Goal: Transaction & Acquisition: Purchase product/service

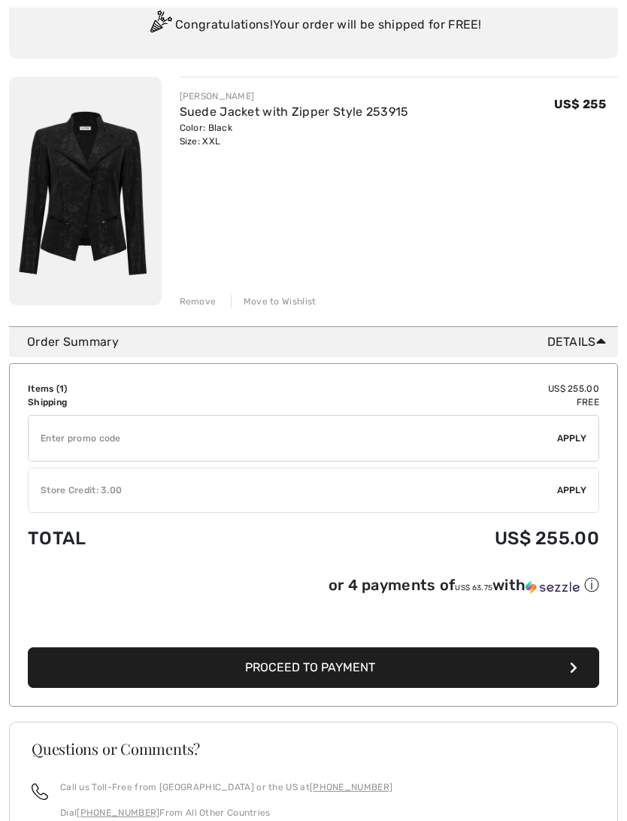
scroll to position [146, 0]
click at [572, 487] on span "Apply" at bounding box center [572, 490] width 30 height 14
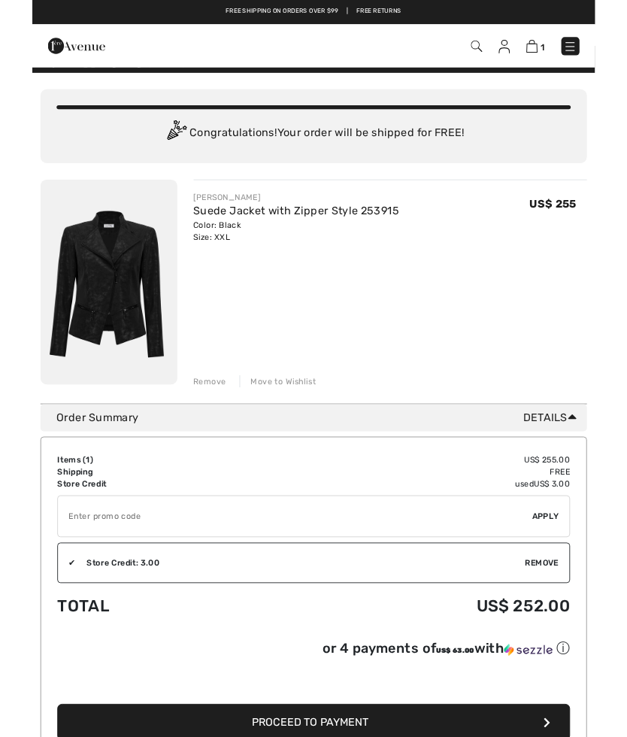
scroll to position [0, 0]
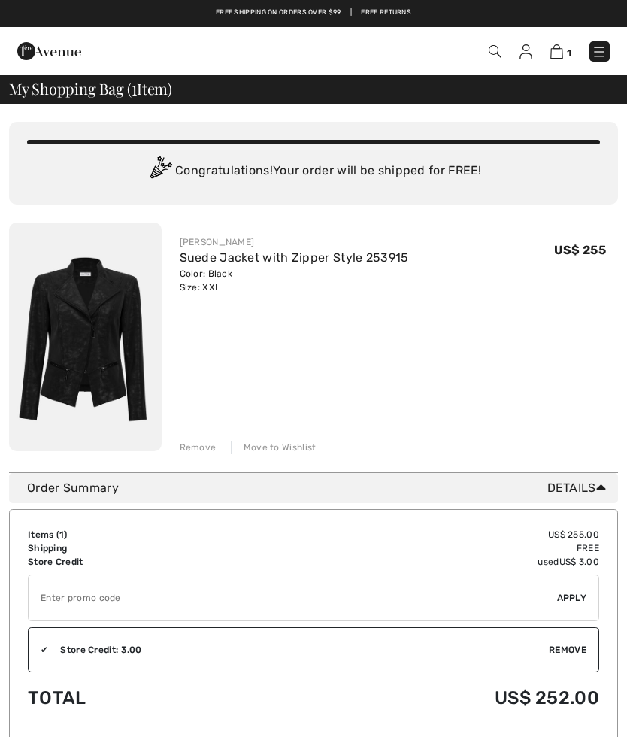
click at [524, 50] on img at bounding box center [525, 51] width 13 height 15
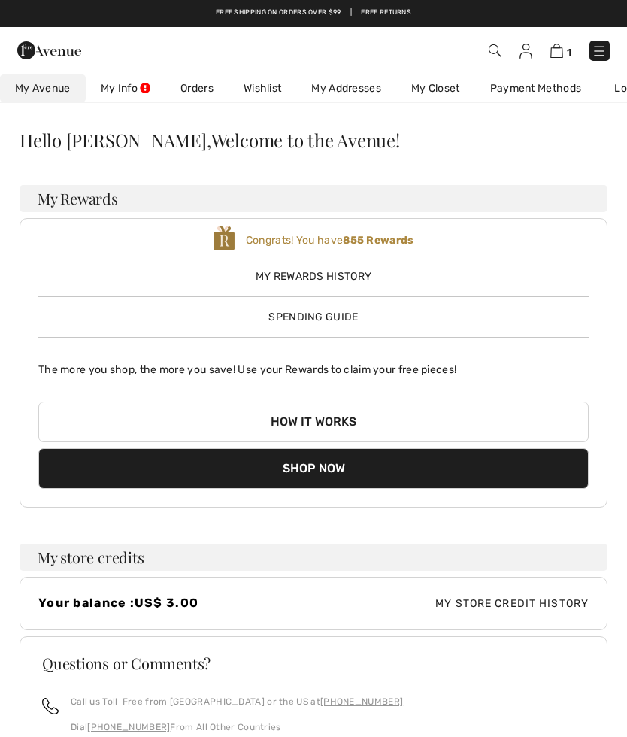
checkbox input "true"
click at [292, 272] on span "My Rewards History" at bounding box center [313, 276] width 550 height 16
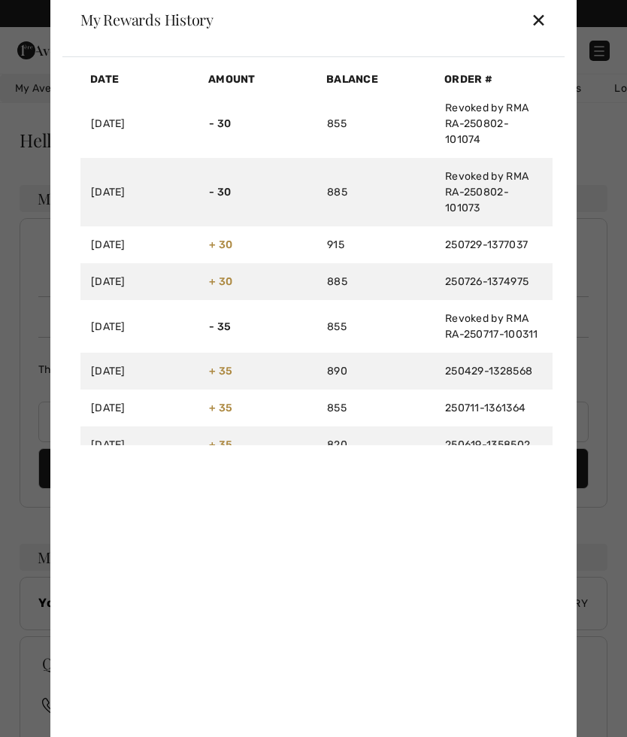
click at [540, 19] on div "✕" at bounding box center [539, 20] width 16 height 32
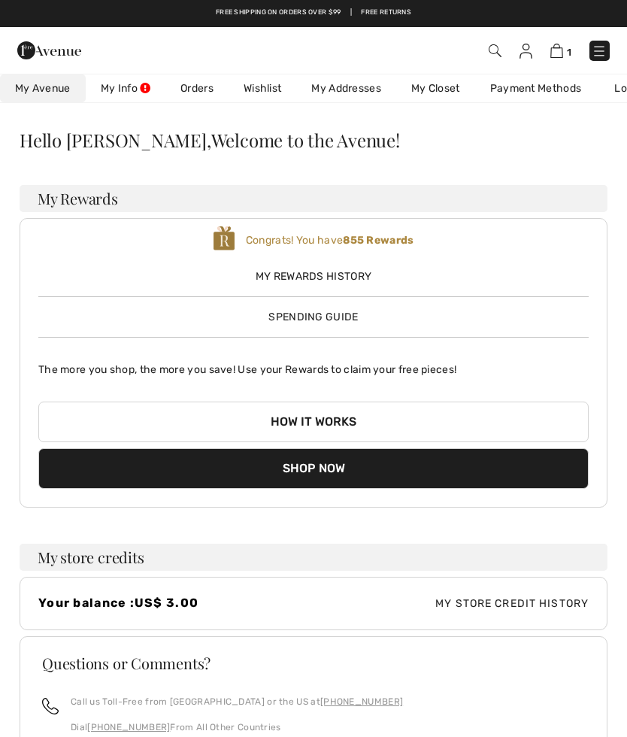
click at [318, 321] on span "Spending Guide" at bounding box center [312, 316] width 89 height 13
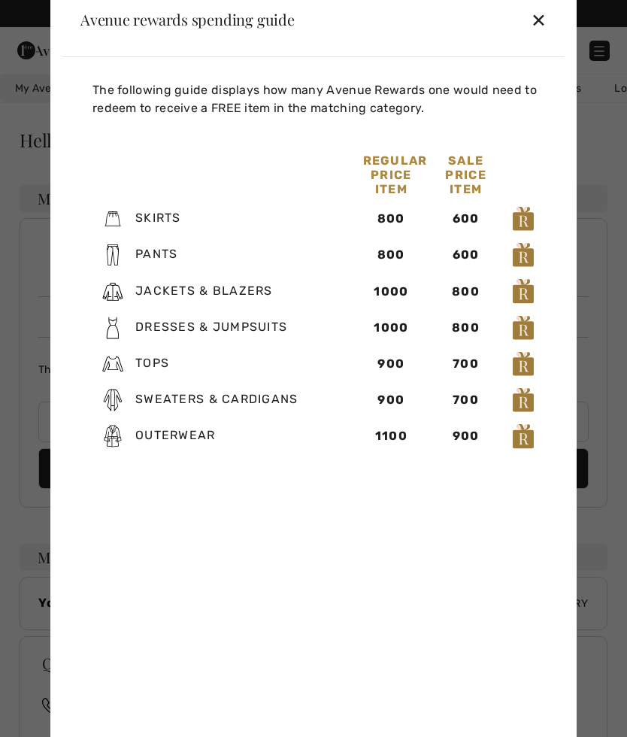
click at [545, 14] on div "✕" at bounding box center [539, 20] width 16 height 32
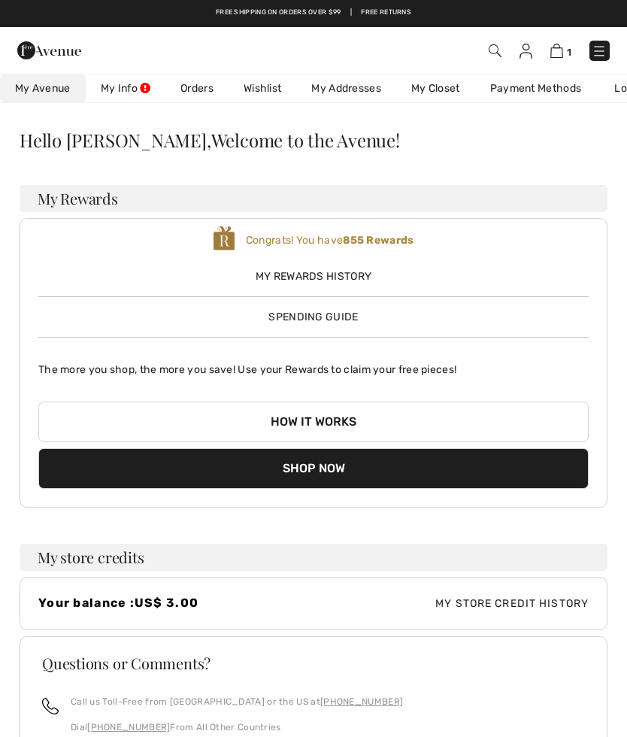
click at [561, 52] on img at bounding box center [556, 51] width 13 height 14
click at [563, 46] on img at bounding box center [556, 51] width 13 height 14
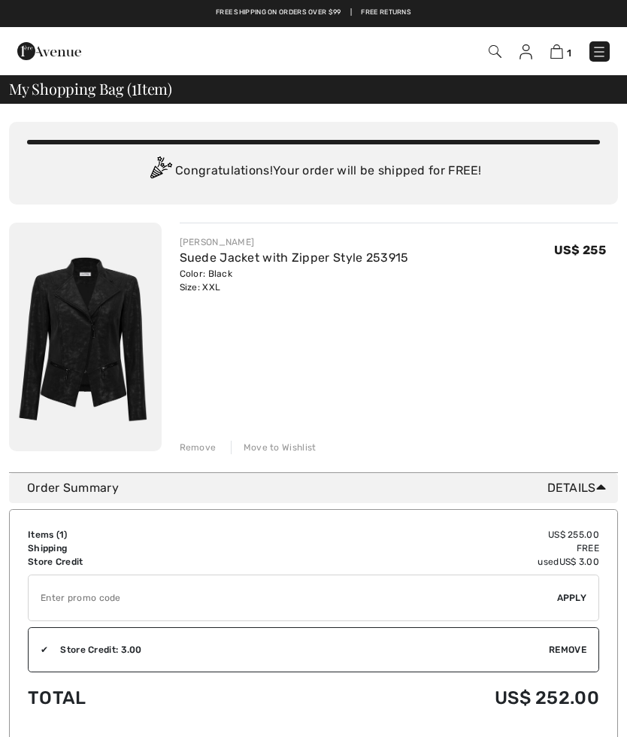
click at [268, 451] on div "Move to Wishlist" at bounding box center [274, 447] width 86 height 14
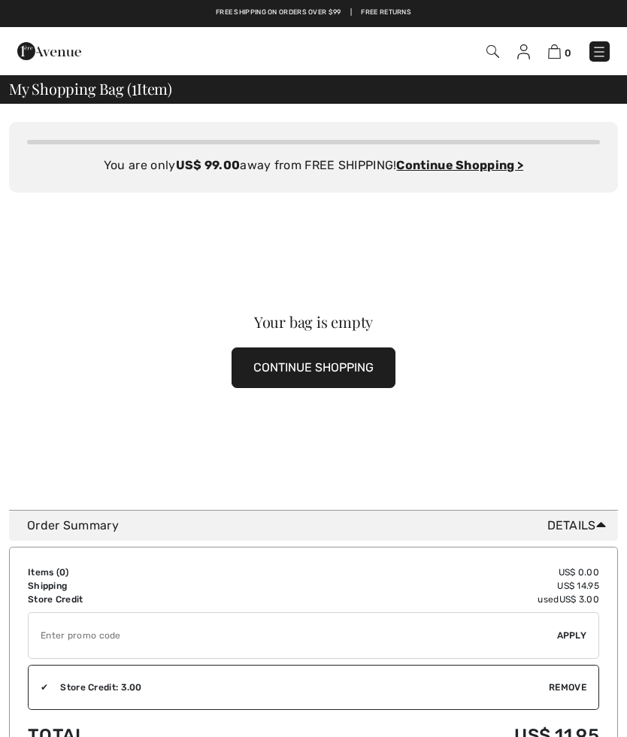
click at [525, 49] on img at bounding box center [523, 51] width 13 height 15
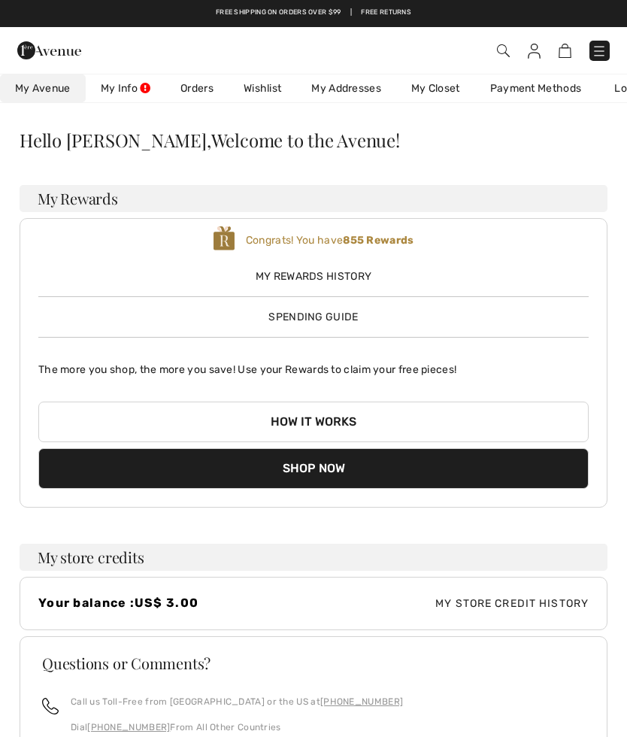
click at [596, 49] on img at bounding box center [598, 51] width 15 height 15
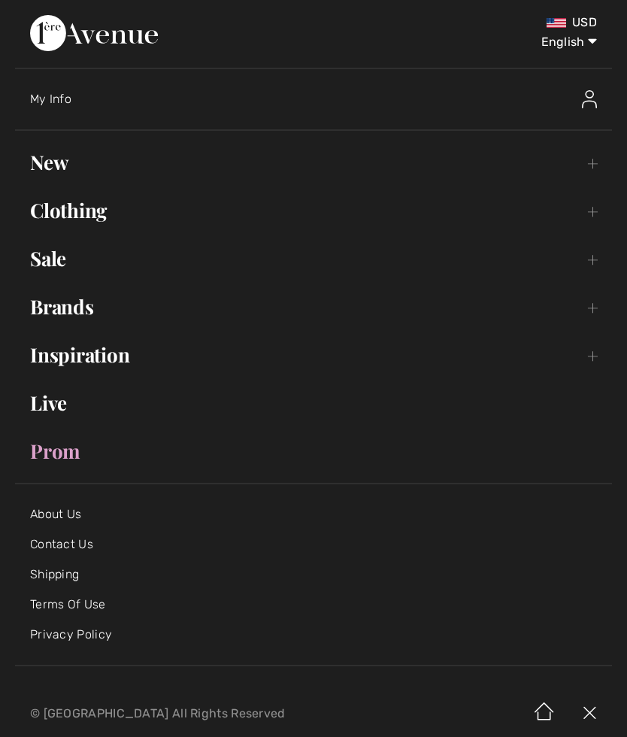
click at [52, 161] on link "New Toggle submenu" at bounding box center [313, 162] width 597 height 33
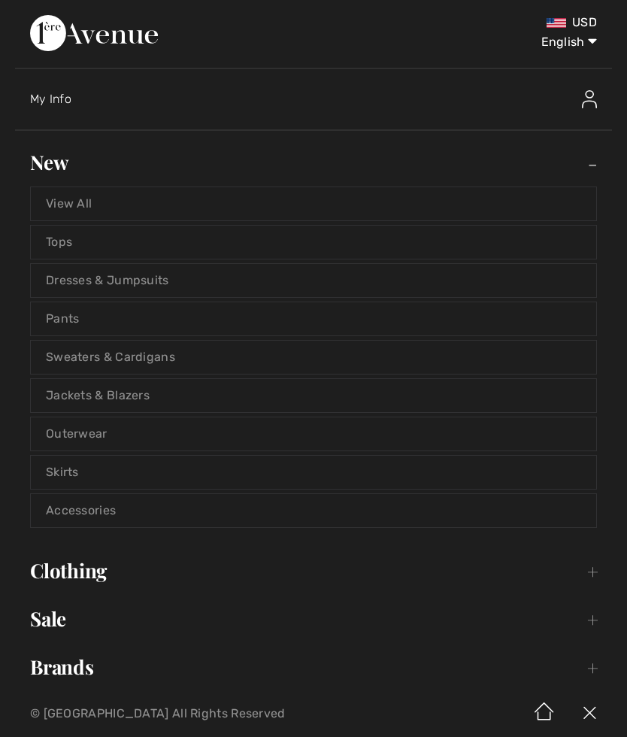
click at [92, 280] on link "Dresses & Jumpsuits" at bounding box center [313, 280] width 565 height 33
click at [85, 276] on link "Dresses & Jumpsuits" at bounding box center [313, 280] width 565 height 33
click at [70, 274] on link "Dresses & Jumpsuits" at bounding box center [313, 280] width 565 height 33
click at [86, 276] on link "Dresses & Jumpsuits" at bounding box center [313, 280] width 565 height 33
click at [123, 276] on link "Dresses & Jumpsuits" at bounding box center [313, 280] width 565 height 33
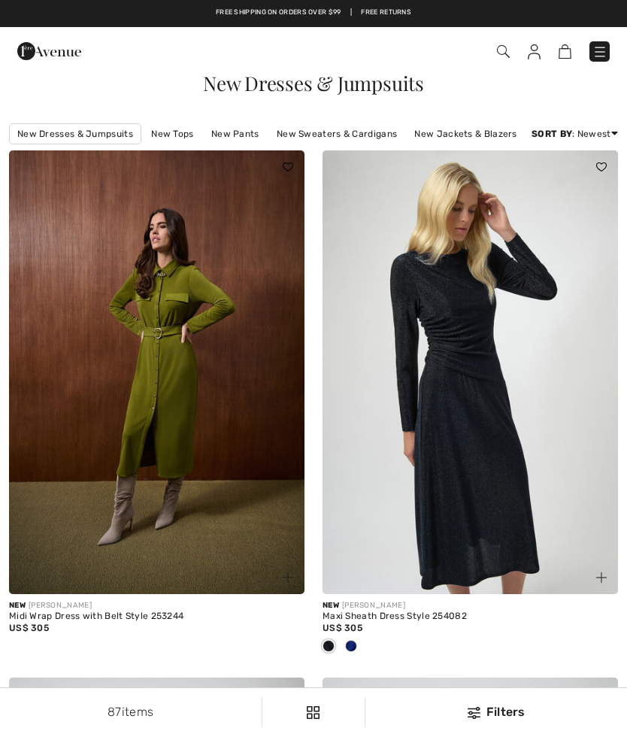
checkbox input "true"
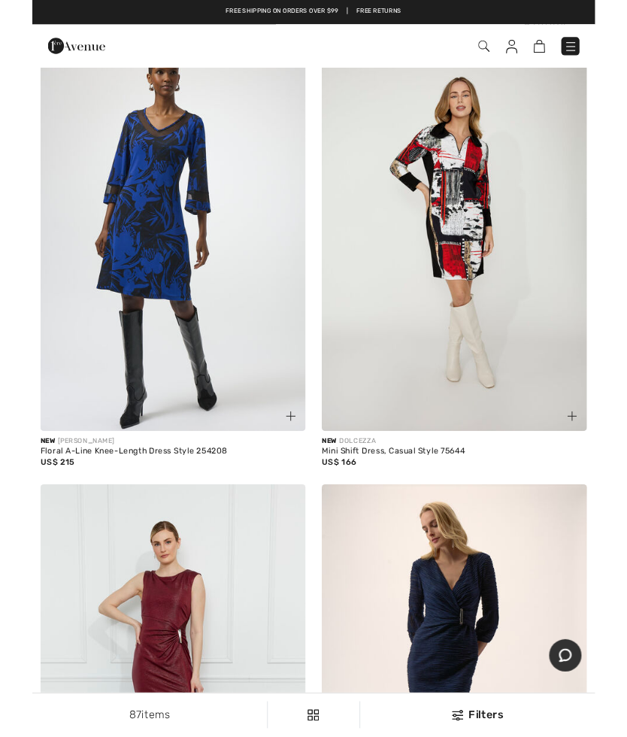
scroll to position [4786, 0]
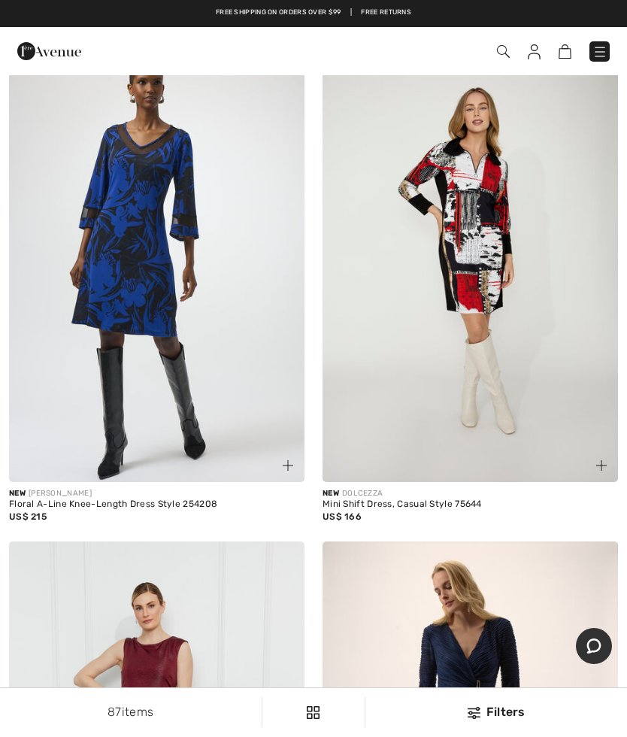
click at [235, 416] on img at bounding box center [156, 260] width 295 height 443
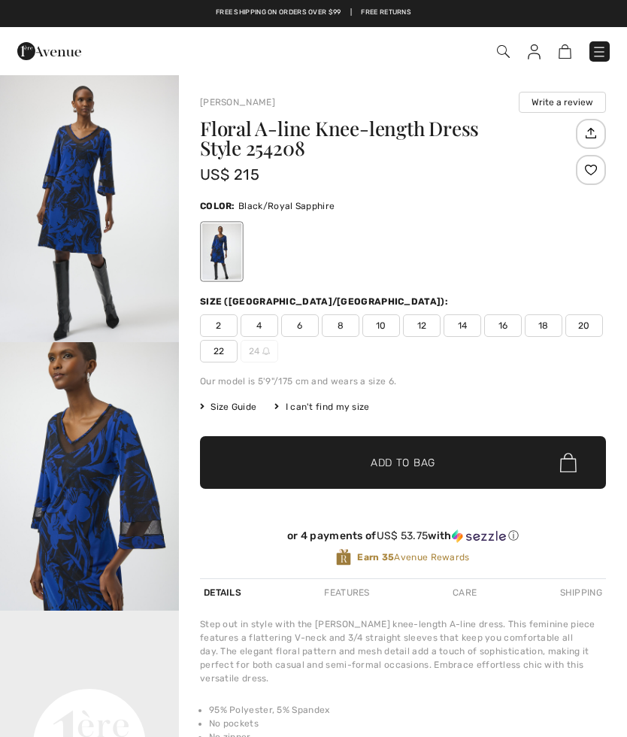
checkbox input "true"
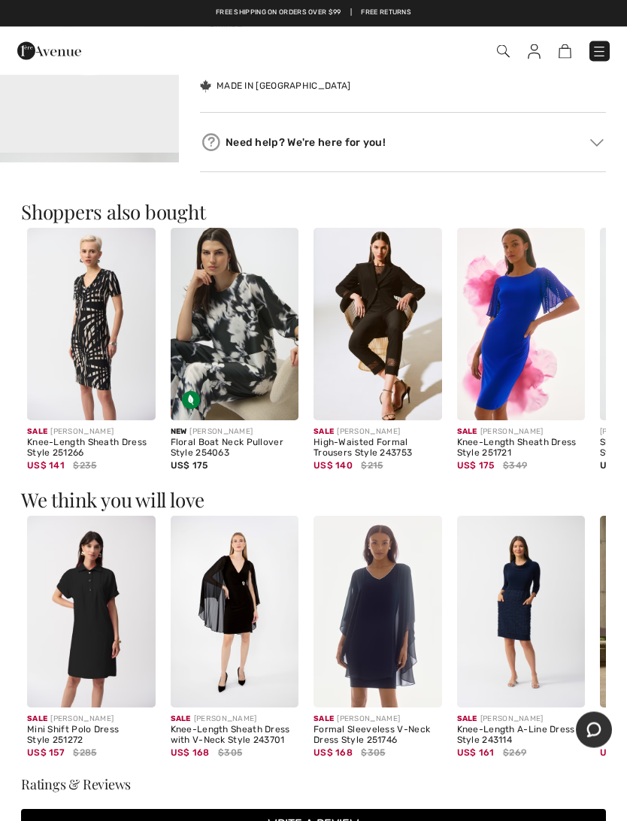
scroll to position [728, 0]
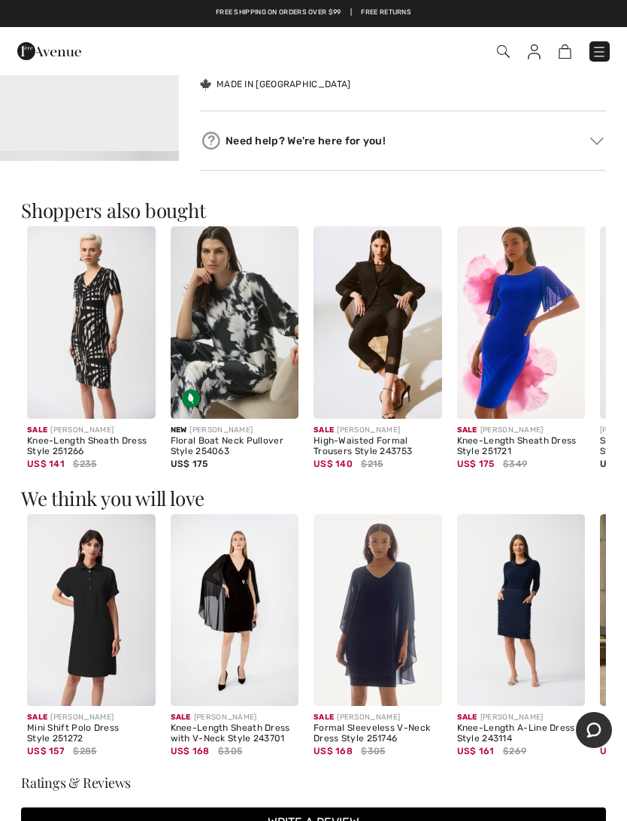
click at [113, 595] on img at bounding box center [91, 610] width 129 height 192
click at [103, 558] on img at bounding box center [91, 610] width 129 height 192
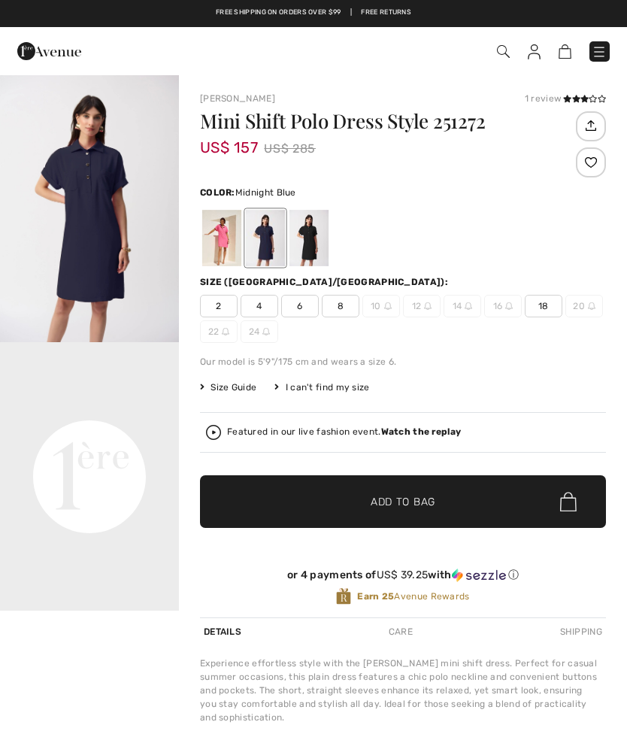
checkbox input "true"
click at [309, 245] on div at bounding box center [308, 238] width 39 height 56
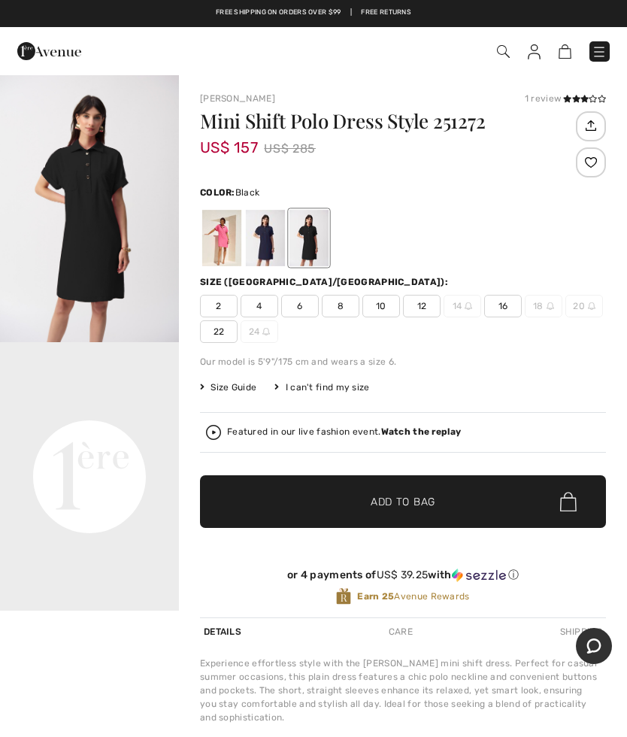
click at [223, 331] on span "22" at bounding box center [219, 331] width 38 height 23
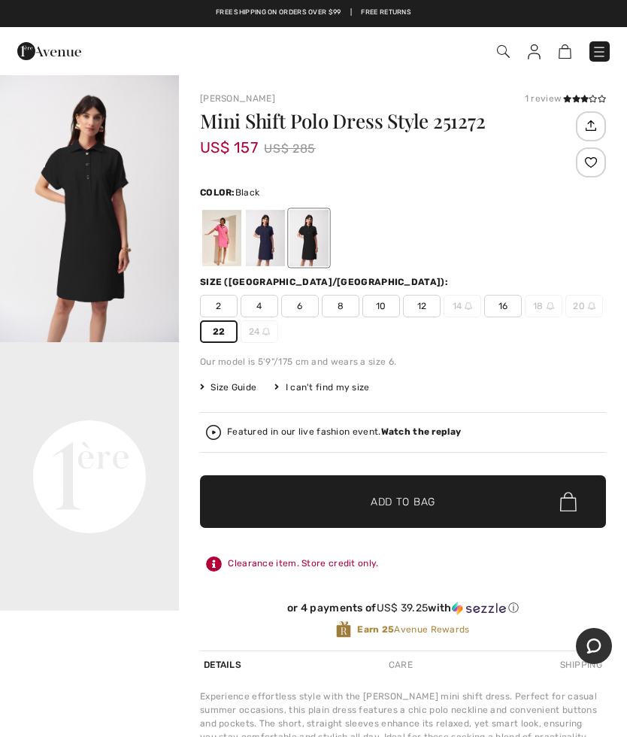
click at [406, 506] on span "Add to Bag" at bounding box center [403, 502] width 65 height 16
click at [560, 47] on img at bounding box center [556, 51] width 13 height 14
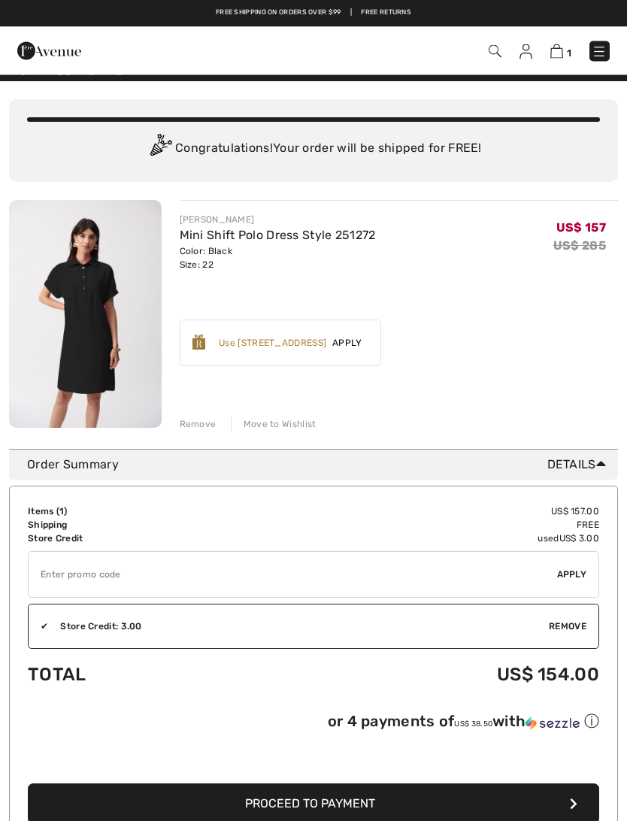
scroll to position [23, 0]
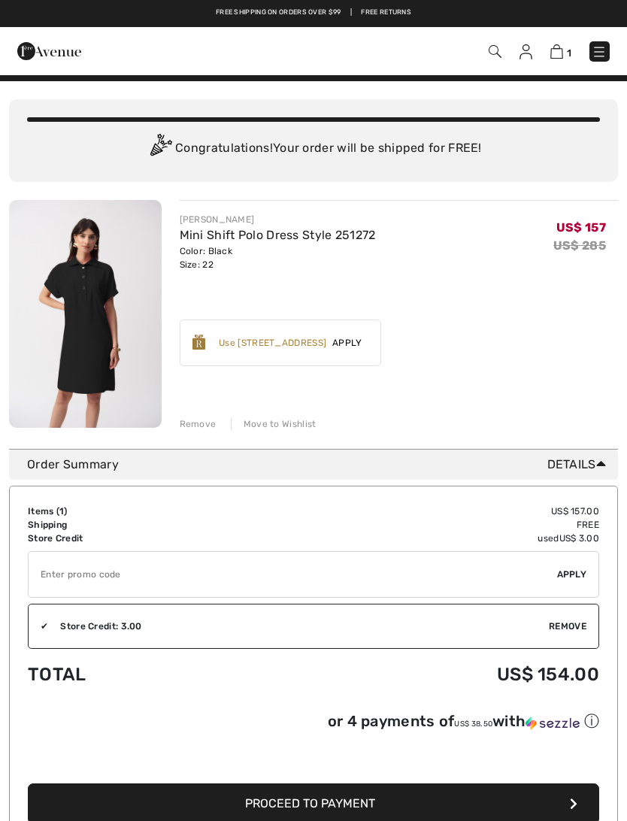
click at [95, 334] on img at bounding box center [85, 314] width 153 height 228
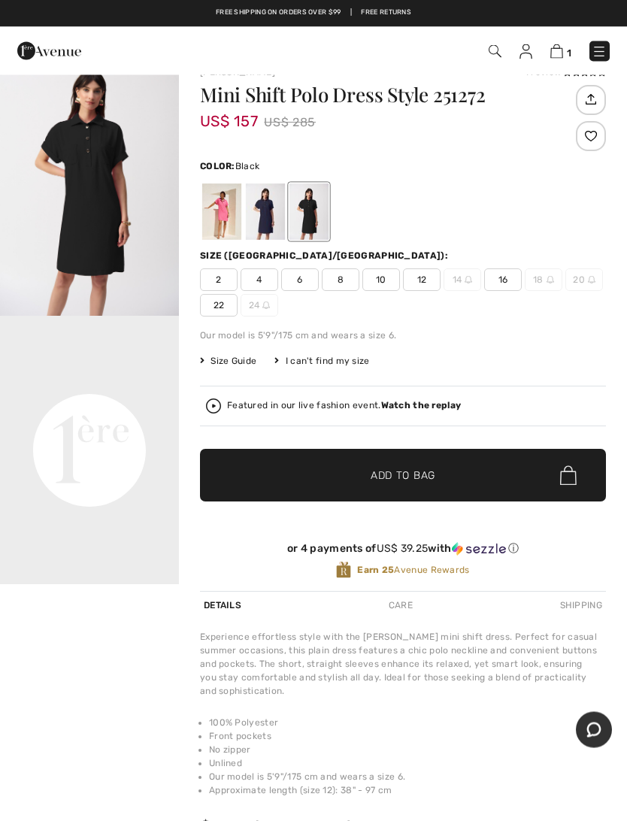
scroll to position [26, 0]
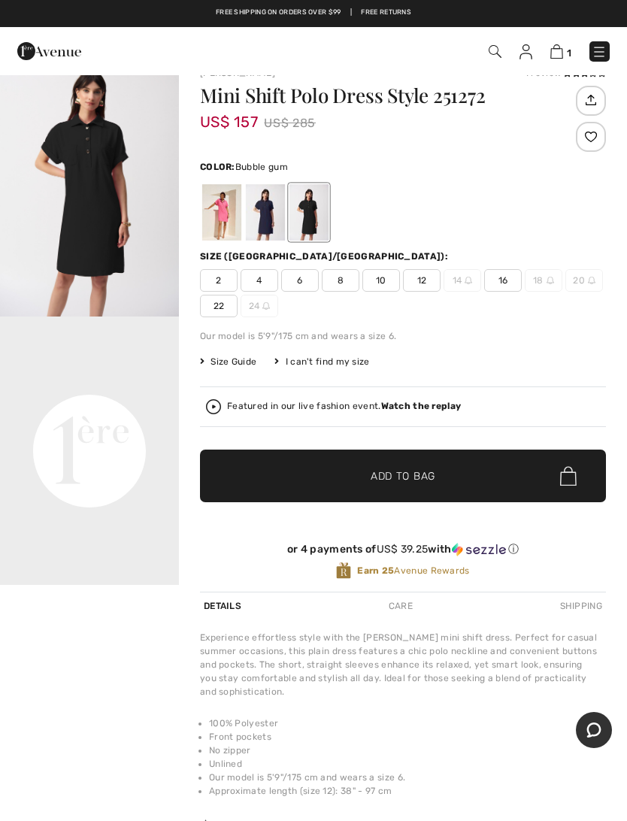
click at [219, 219] on div at bounding box center [221, 212] width 39 height 56
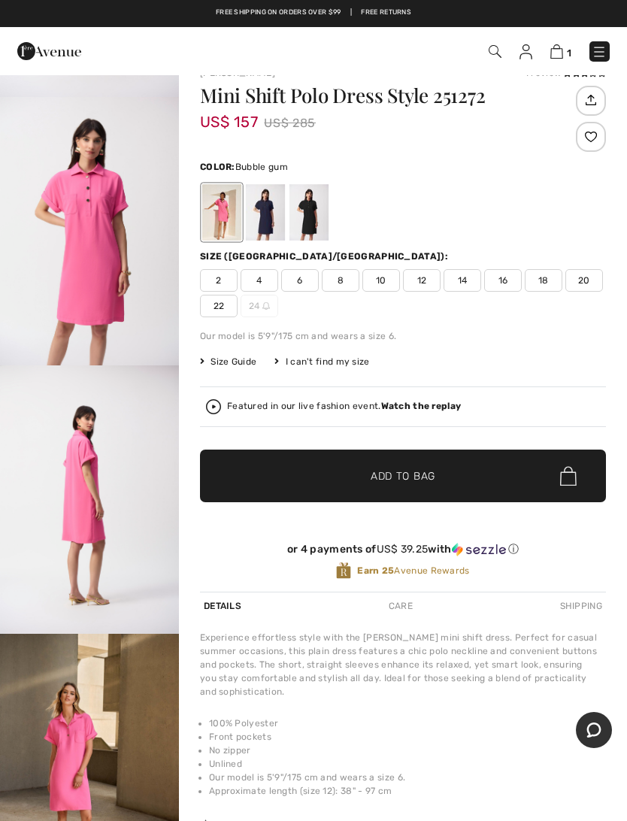
scroll to position [1023, 0]
click at [268, 209] on div at bounding box center [265, 212] width 39 height 56
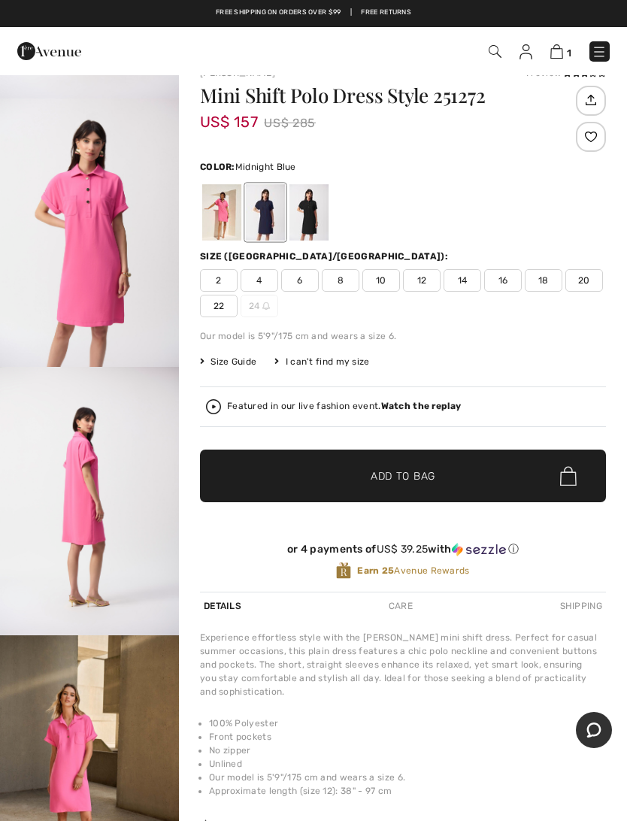
scroll to position [0, 0]
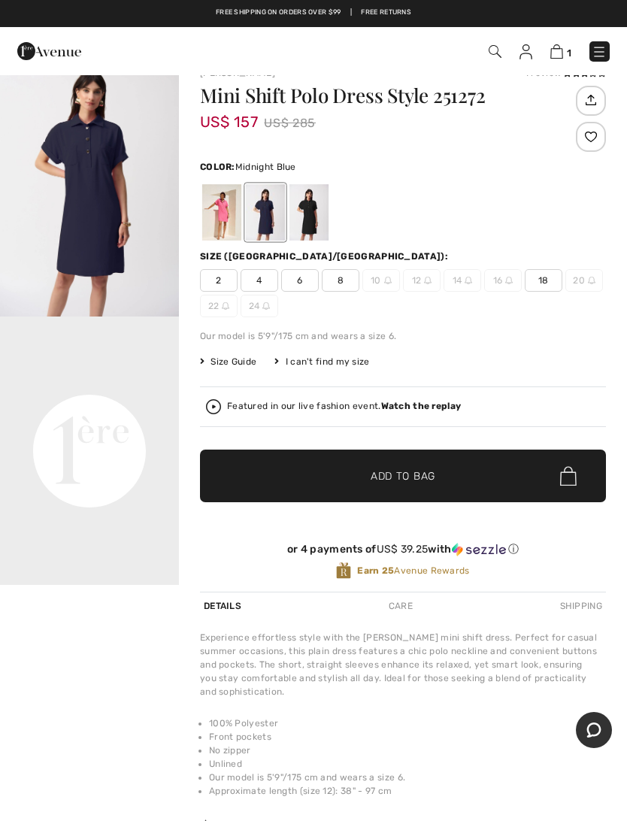
click at [547, 279] on span "18" at bounding box center [544, 280] width 38 height 23
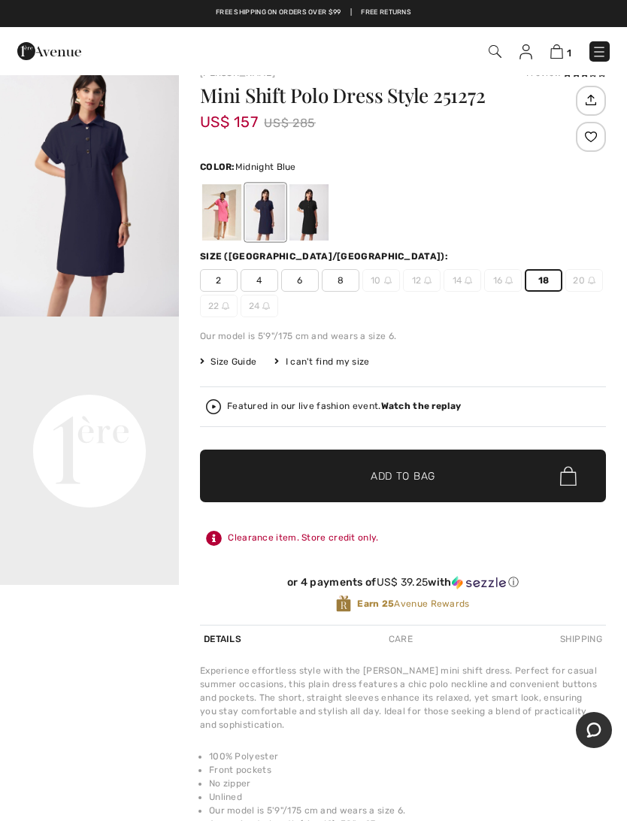
click at [407, 474] on span "Add to Bag" at bounding box center [403, 476] width 65 height 16
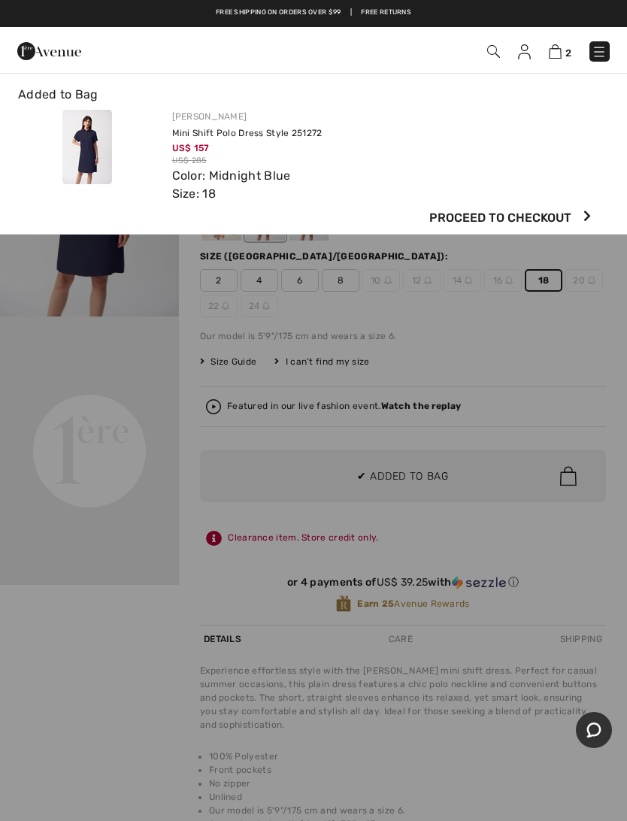
click at [559, 56] on img at bounding box center [555, 51] width 13 height 14
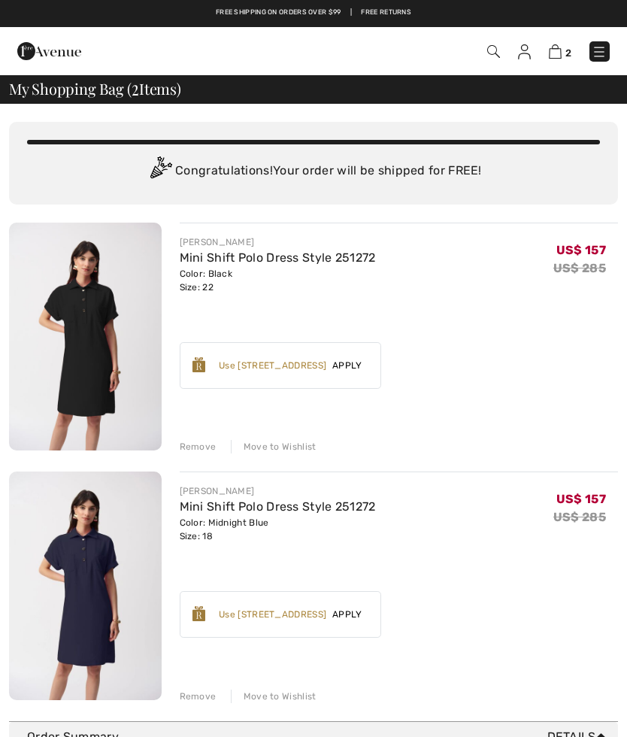
checkbox input "true"
click at [269, 439] on div "Remove Move to Wishlist" at bounding box center [399, 445] width 439 height 17
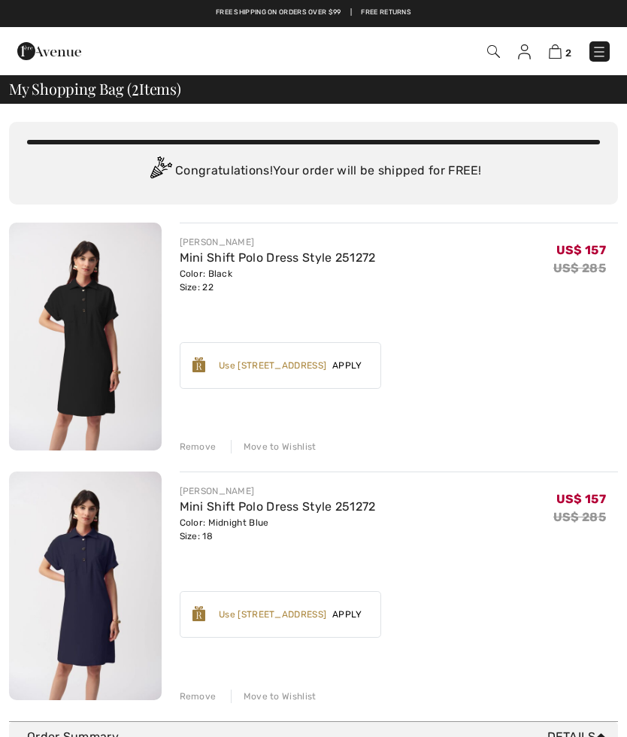
click at [262, 446] on div "Move to Wishlist" at bounding box center [274, 447] width 86 height 14
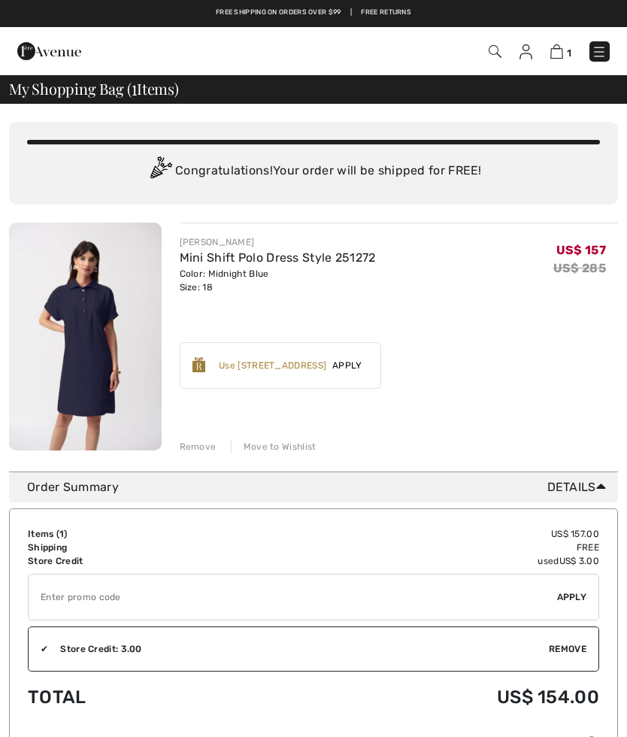
click at [605, 47] on img at bounding box center [598, 51] width 15 height 15
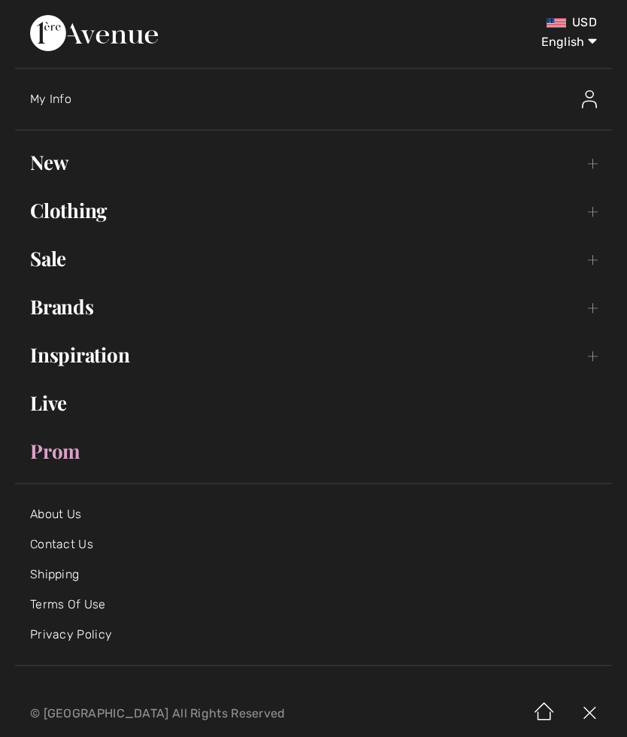
click at [58, 155] on link "New Toggle submenu" at bounding box center [313, 162] width 597 height 33
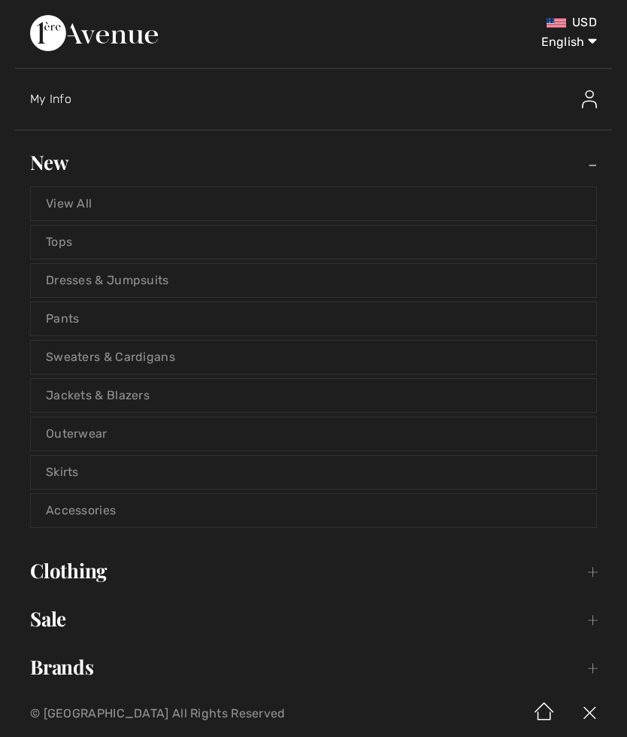
click at [129, 354] on link "Sweaters & Cardigans" at bounding box center [313, 356] width 565 height 33
click at [73, 352] on link "Sweaters & Cardigans" at bounding box center [313, 356] width 565 height 33
click at [72, 355] on link "Sweaters & Cardigans" at bounding box center [313, 356] width 565 height 33
click at [71, 353] on link "Sweaters & Cardigans" at bounding box center [313, 356] width 565 height 33
click at [129, 353] on link "Sweaters & Cardigans" at bounding box center [313, 356] width 565 height 33
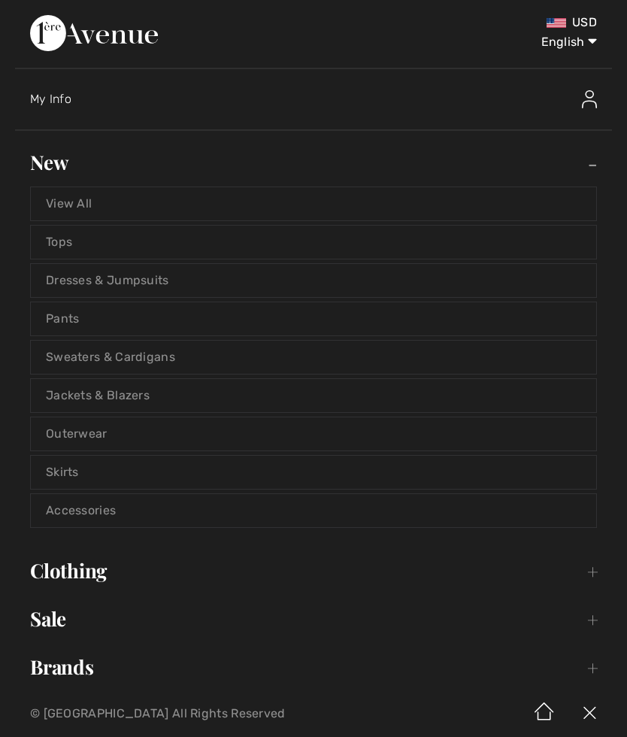
click at [73, 346] on link "Sweaters & Cardigans" at bounding box center [313, 356] width 565 height 33
click at [76, 355] on link "Sweaters & Cardigans" at bounding box center [313, 356] width 565 height 33
click at [150, 350] on link "Sweaters & Cardigans" at bounding box center [313, 356] width 565 height 33
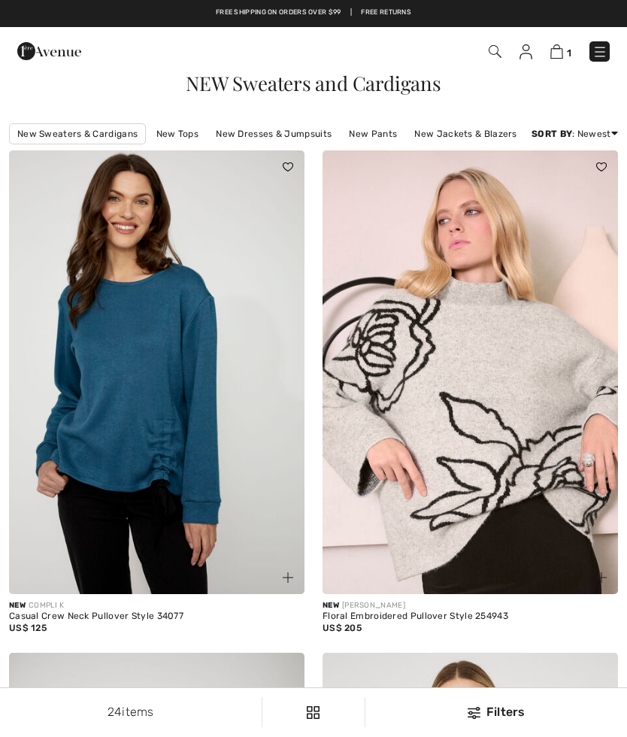
checkbox input "true"
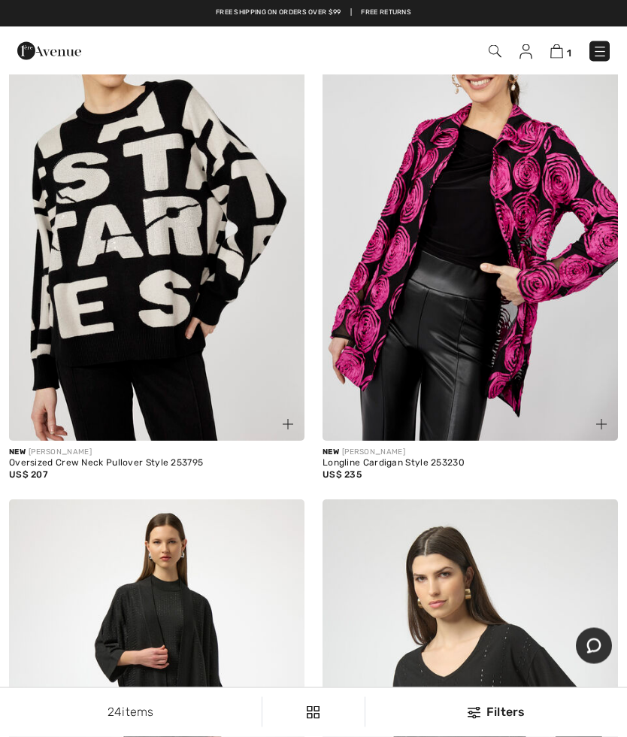
scroll to position [2187, 0]
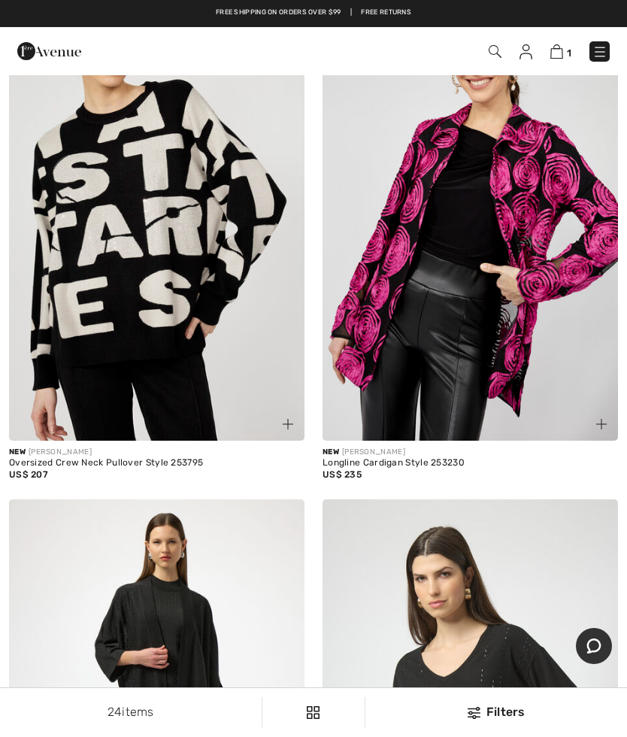
click at [598, 49] on img at bounding box center [599, 51] width 15 height 15
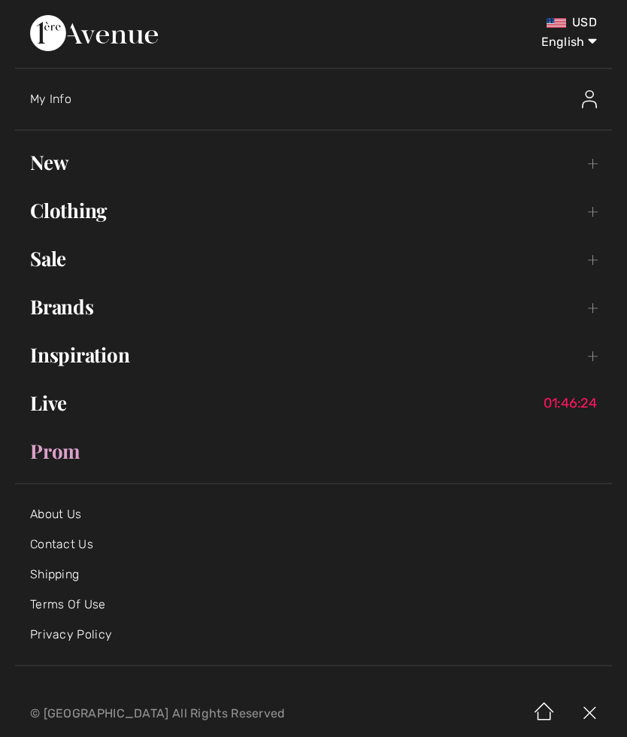
click at [57, 156] on link "New Toggle submenu" at bounding box center [313, 162] width 597 height 33
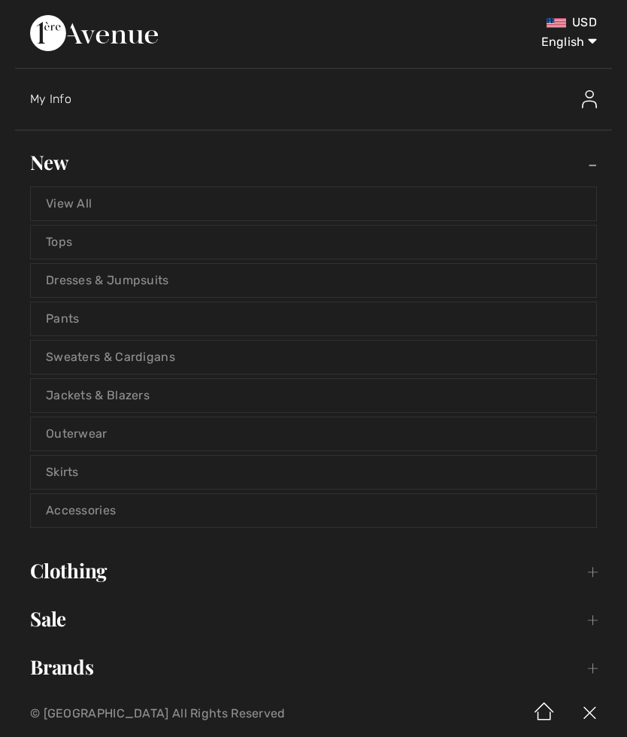
click at [95, 392] on link "Jackets & Blazers" at bounding box center [313, 395] width 565 height 33
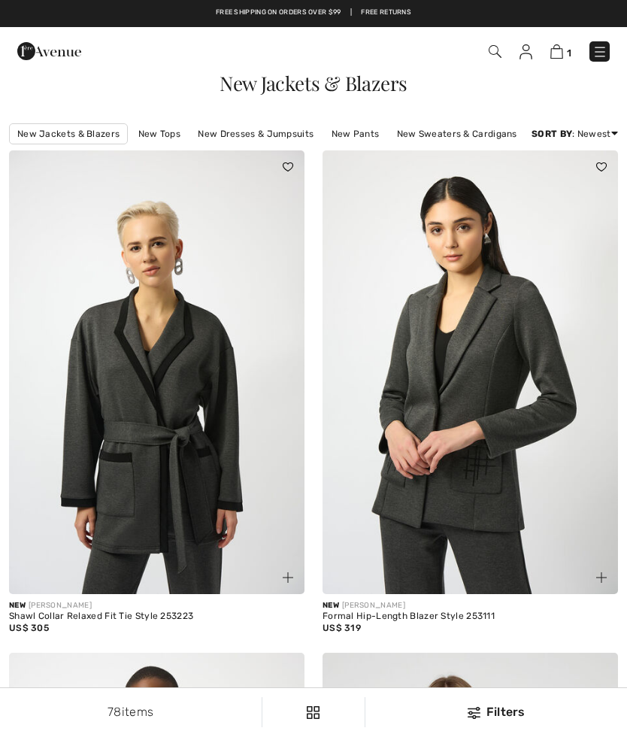
checkbox input "true"
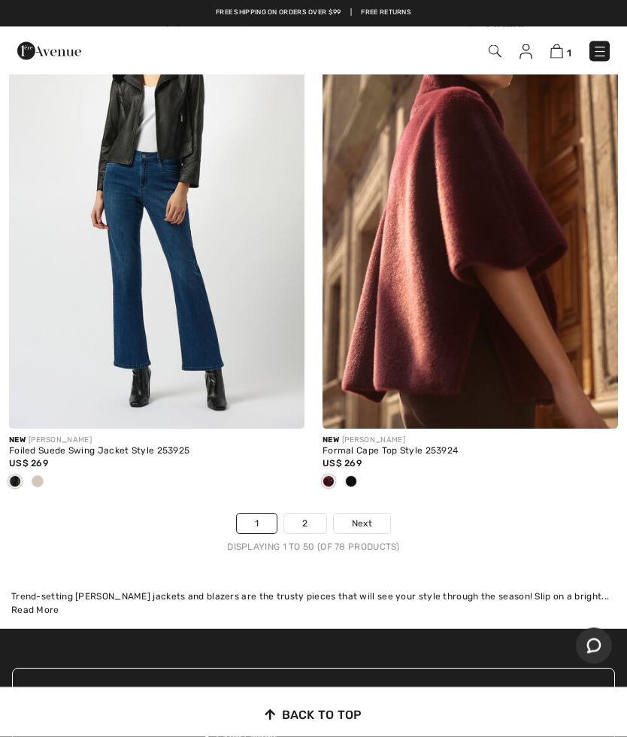
scroll to position [12787, 0]
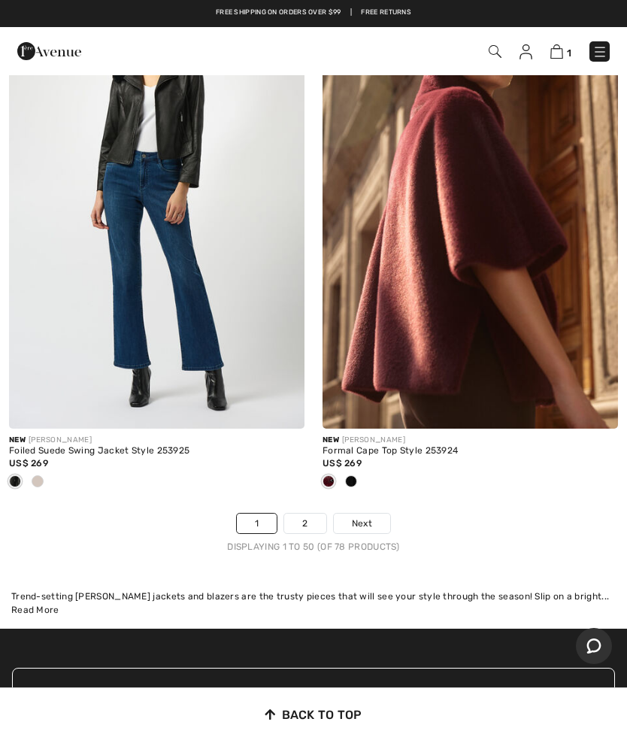
click at [369, 530] on span "Next" at bounding box center [362, 523] width 20 height 14
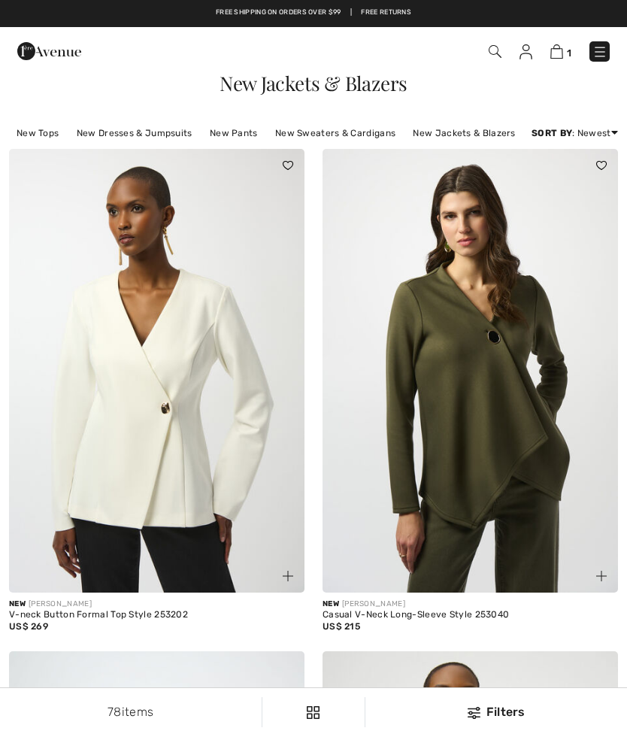
checkbox input "true"
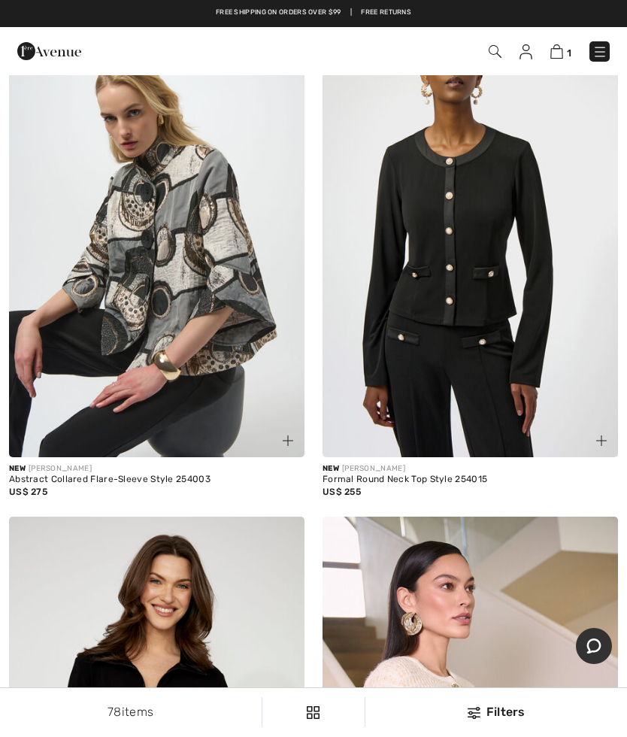
scroll to position [637, 0]
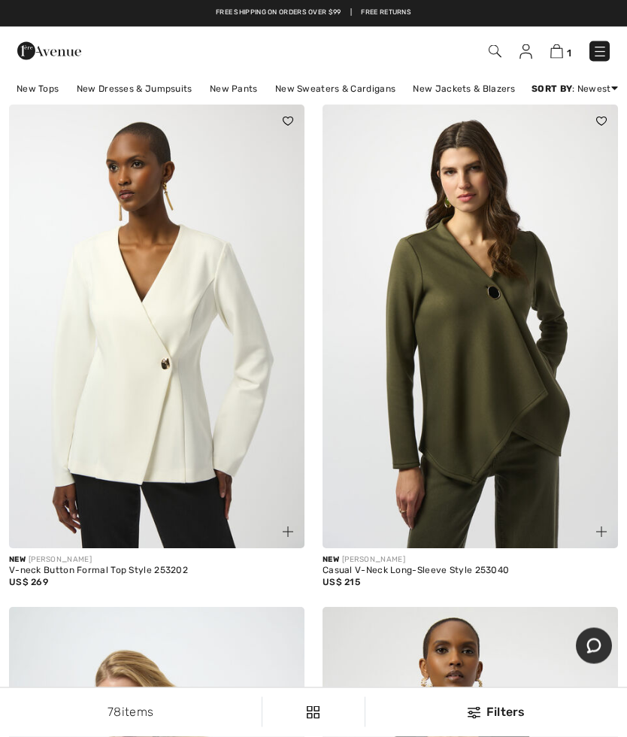
scroll to position [0, 0]
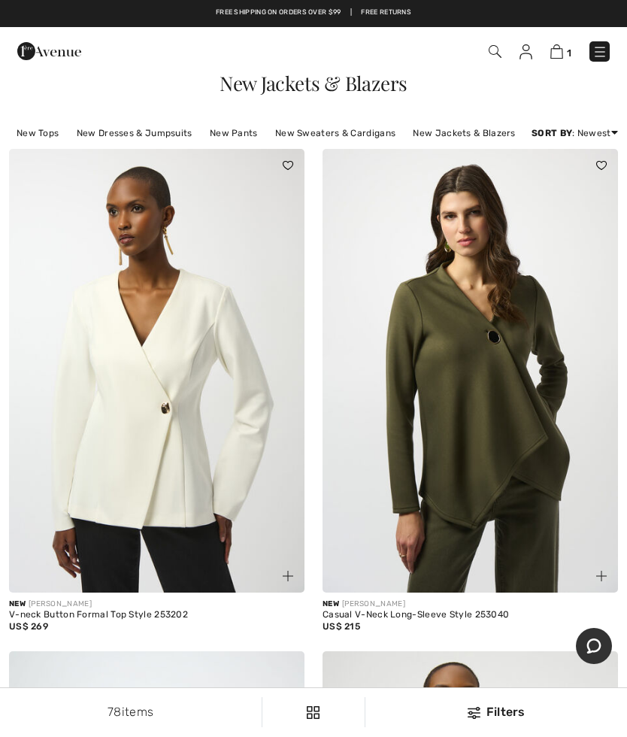
click at [561, 49] on img at bounding box center [556, 51] width 13 height 14
click at [561, 55] on img at bounding box center [556, 51] width 13 height 14
click at [567, 49] on span "1" at bounding box center [569, 52] width 5 height 11
